Goal: Find specific page/section: Find specific page/section

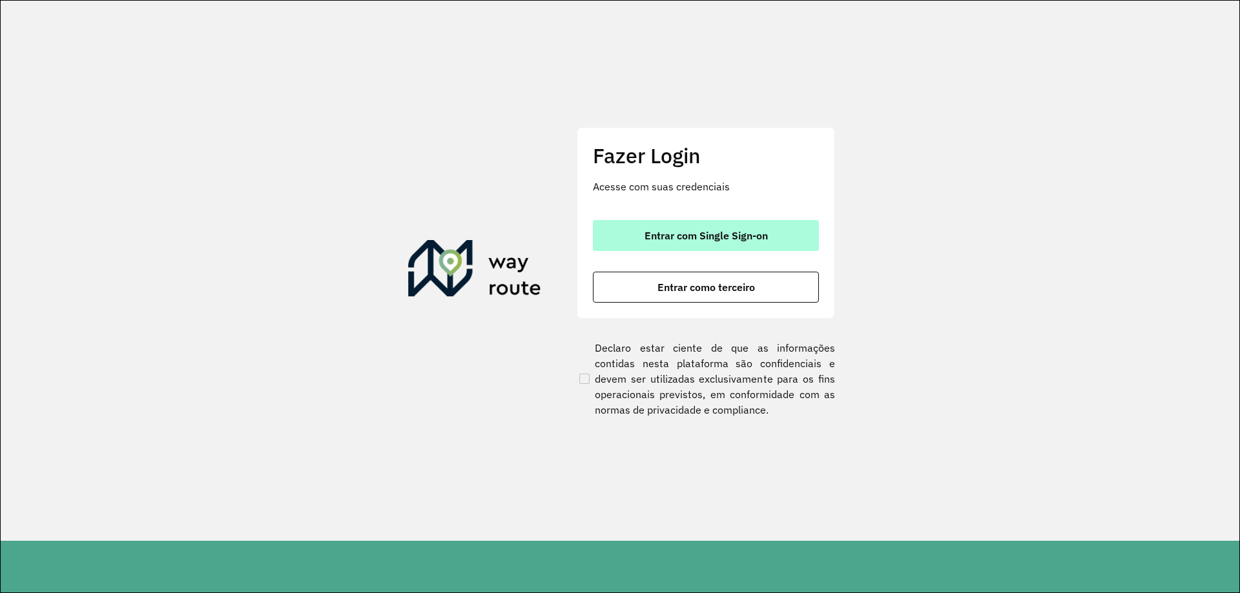
click at [657, 236] on span "Entrar com Single Sign-on" at bounding box center [705, 236] width 123 height 10
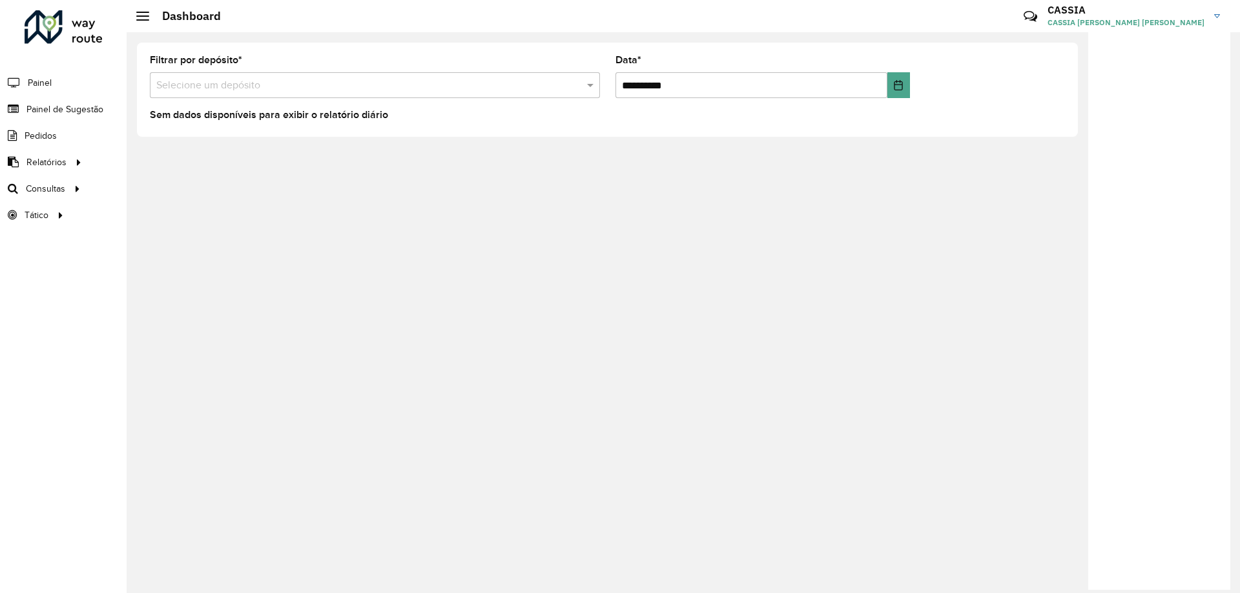
click at [240, 81] on input "text" at bounding box center [361, 85] width 411 height 15
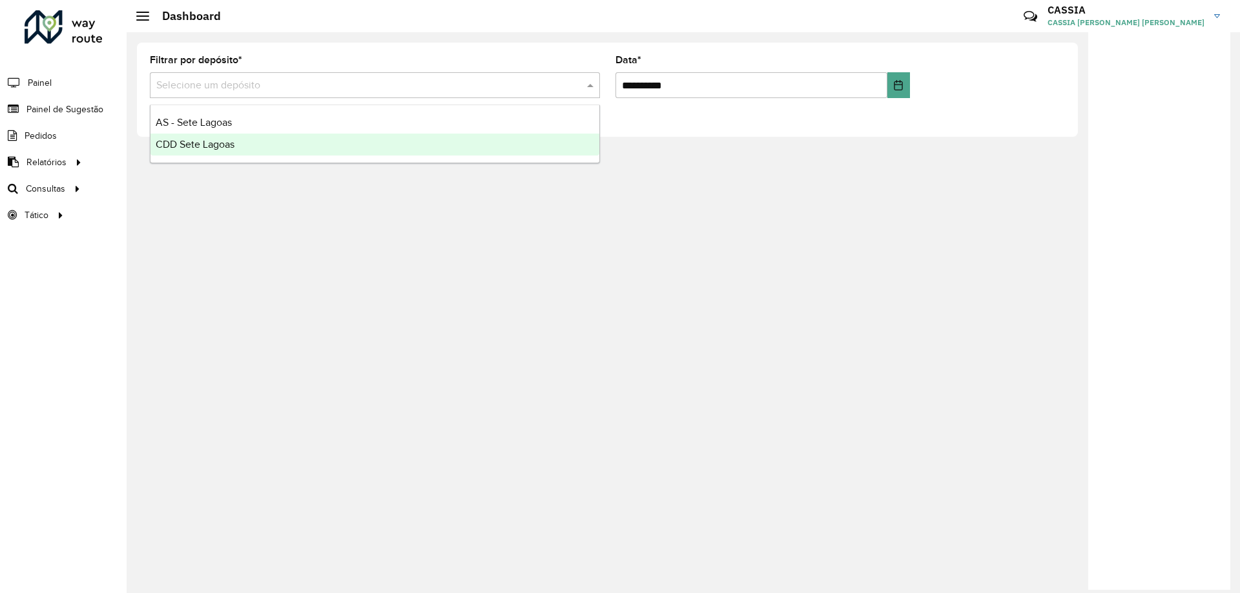
click at [209, 143] on span "CDD Sete Lagoas" at bounding box center [195, 144] width 79 height 11
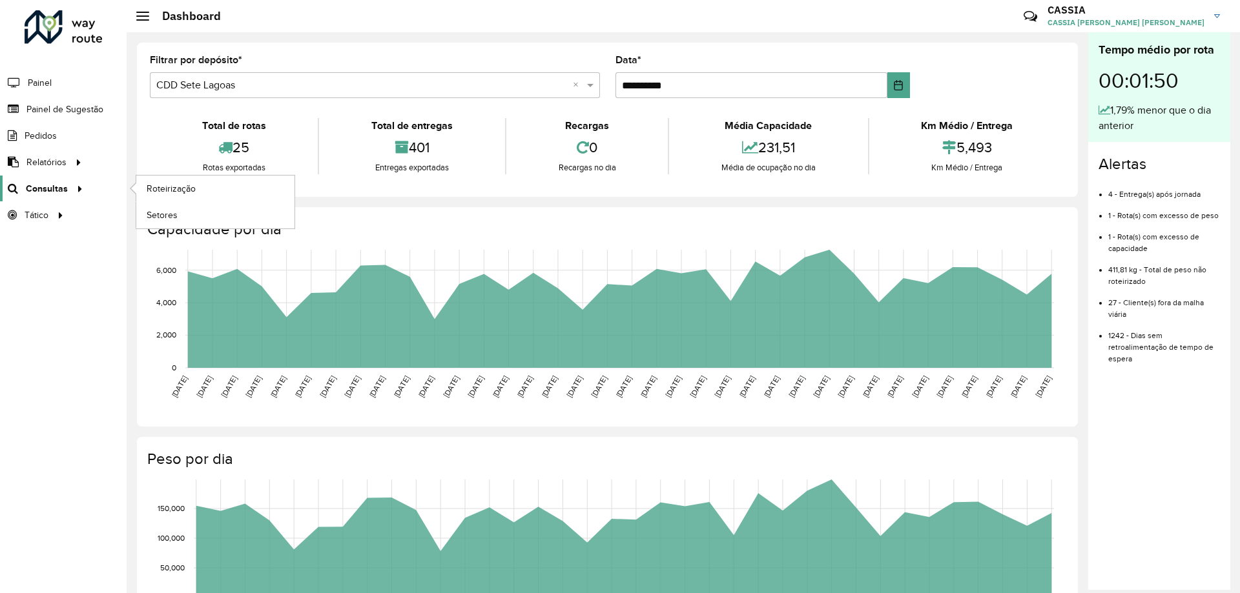
click at [64, 193] on span "Consultas" at bounding box center [47, 189] width 42 height 14
click at [155, 213] on span "Setores" at bounding box center [163, 216] width 32 height 14
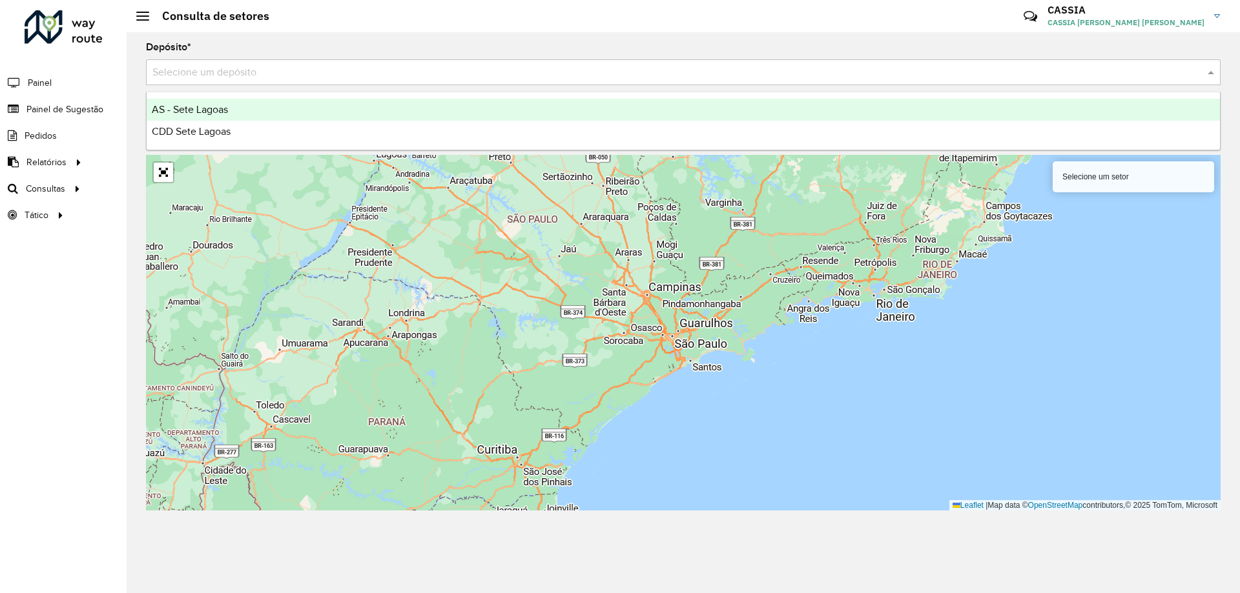
click at [207, 81] on div "Selecione um depósito" at bounding box center [683, 72] width 1074 height 26
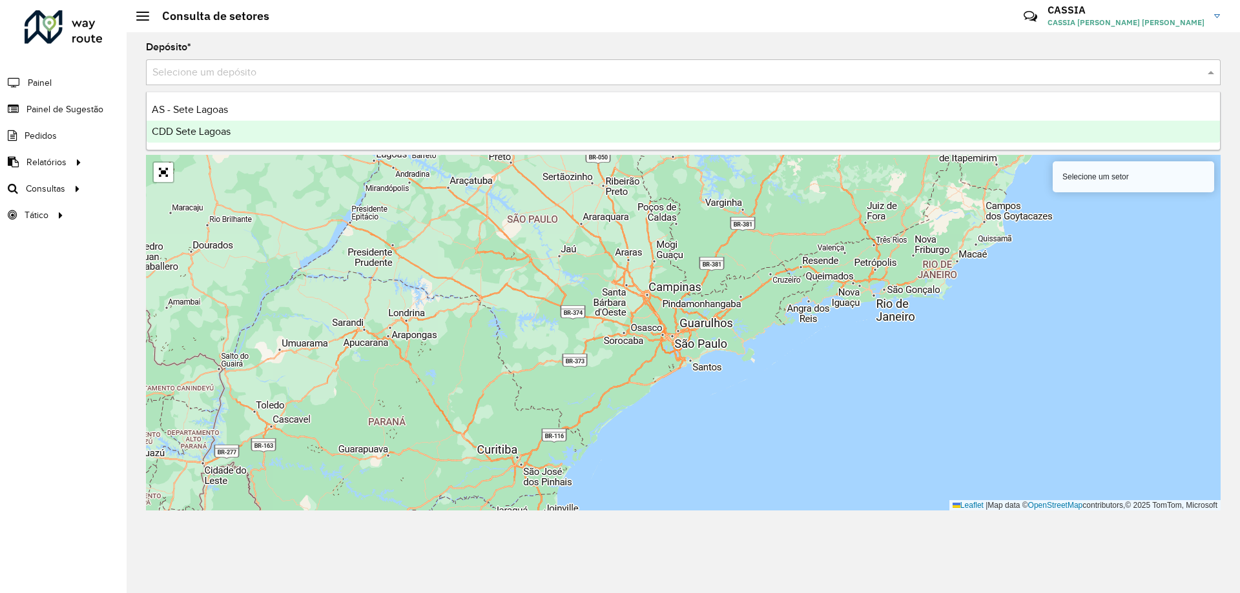
click at [183, 125] on div "CDD Sete Lagoas" at bounding box center [683, 132] width 1073 height 22
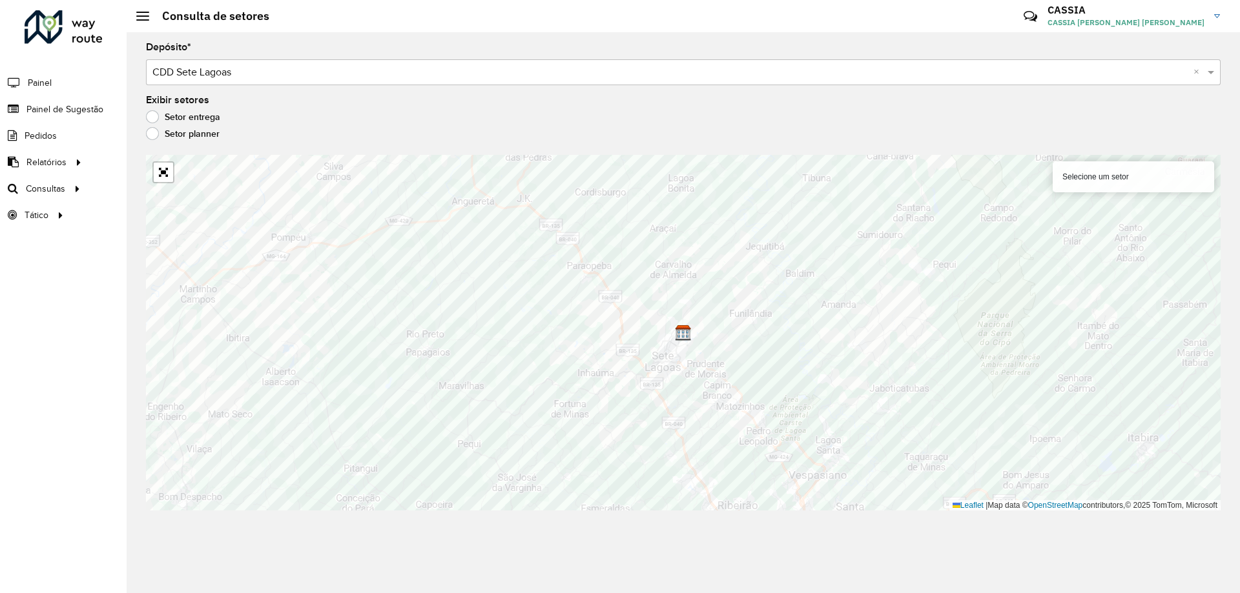
click at [153, 134] on label "Setor planner" at bounding box center [183, 133] width 74 height 13
click at [159, 171] on link "Abrir mapa em tela cheia" at bounding box center [163, 172] width 19 height 19
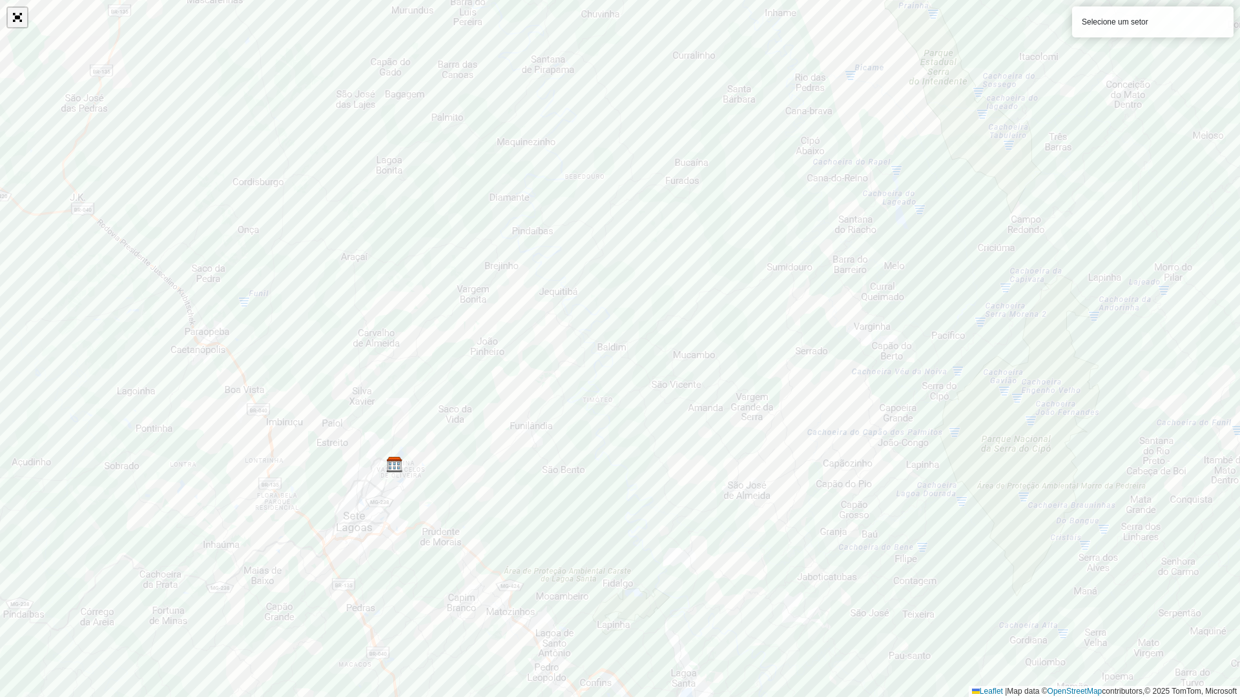
click at [19, 22] on link "Abrir mapa em tela cheia" at bounding box center [17, 17] width 19 height 19
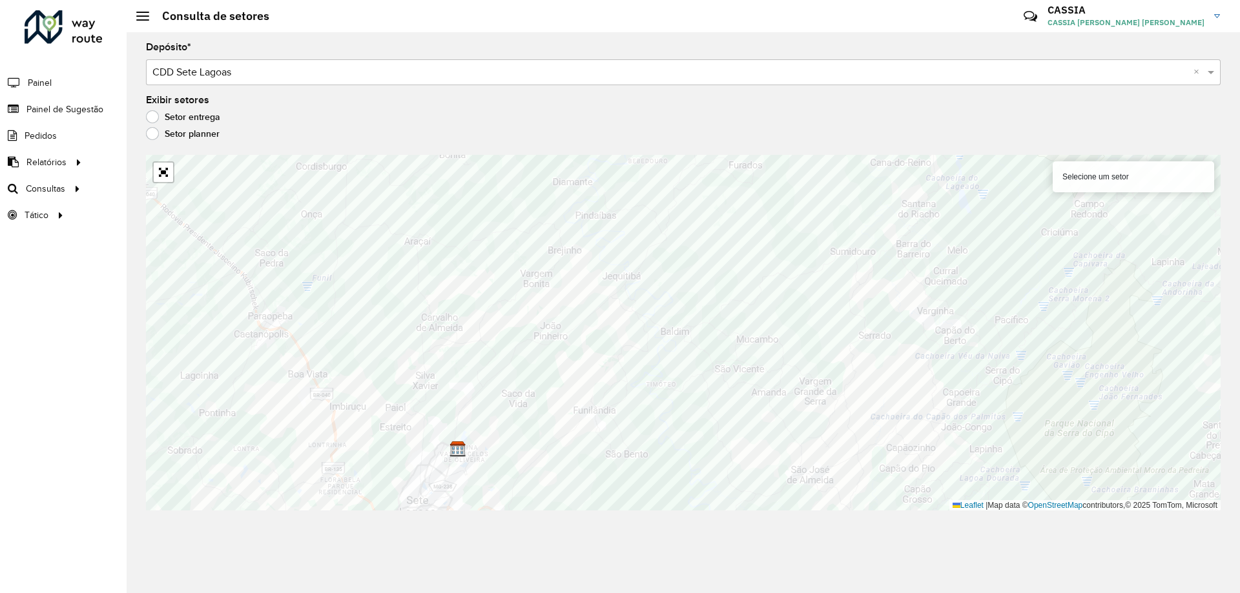
click at [147, 117] on label "Setor entrega" at bounding box center [183, 116] width 74 height 13
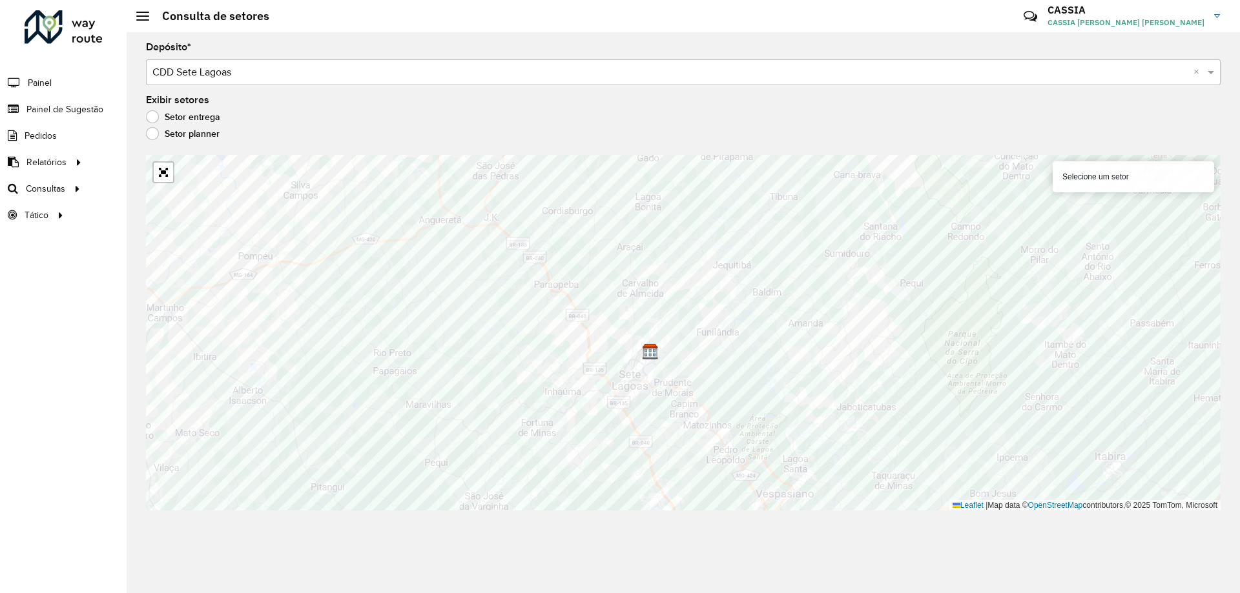
click at [167, 182] on div at bounding box center [163, 172] width 22 height 22
click at [165, 174] on link "Abrir mapa em tela cheia" at bounding box center [163, 172] width 19 height 19
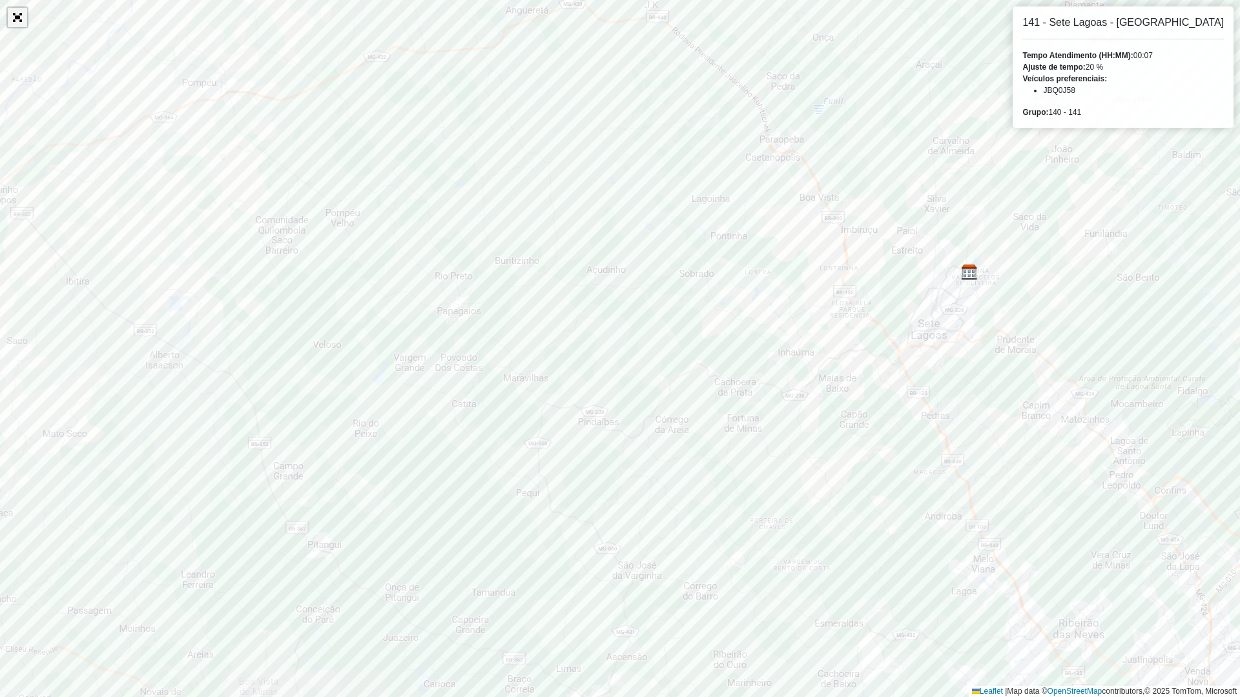
click at [15, 19] on link "Abrir mapa em tela cheia" at bounding box center [17, 17] width 19 height 19
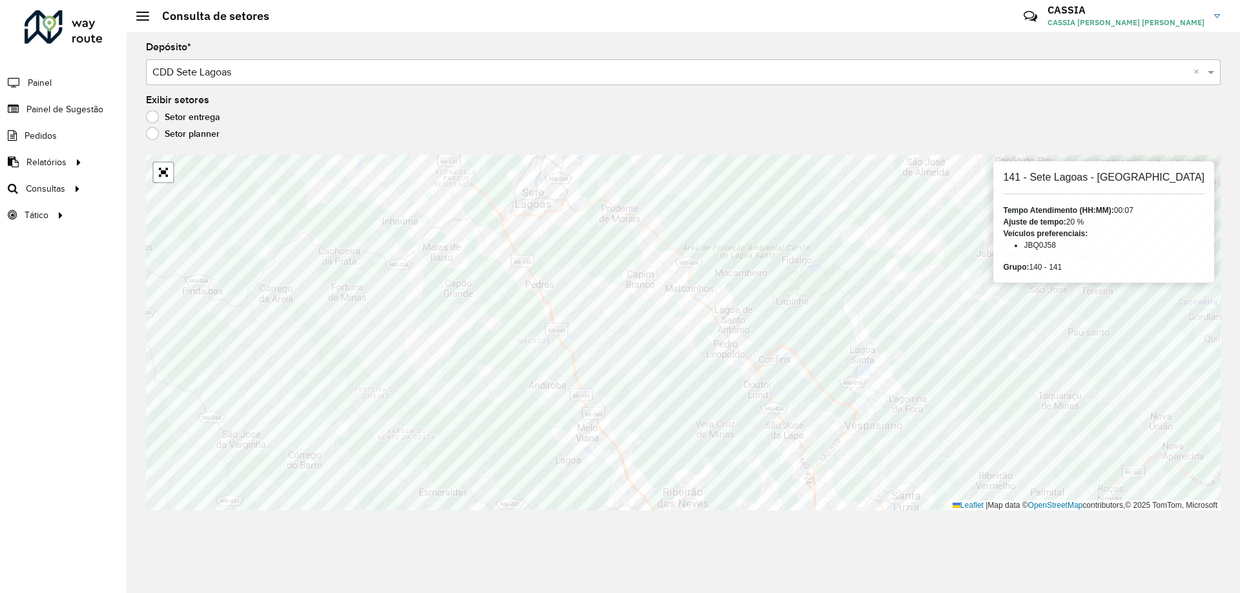
click at [1159, 253] on div "141 - Sete Lagoas - Inhauma Tempo Atendimento (HH:MM): 00:07 Ajuste de tempo: 2…" at bounding box center [1103, 221] width 221 height 121
